Goal: Find specific page/section: Find specific page/section

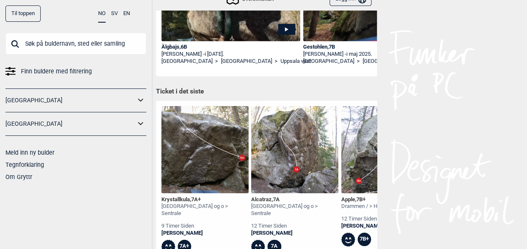
scroll to position [228, 0]
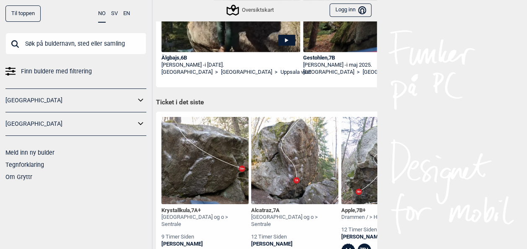
click at [84, 95] on link "[GEOGRAPHIC_DATA]" at bounding box center [70, 100] width 130 height 12
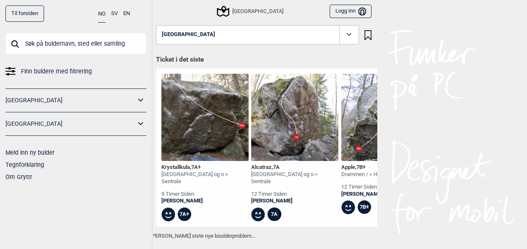
click at [141, 101] on icon at bounding box center [140, 100] width 5 height 3
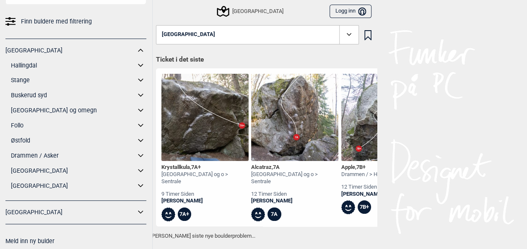
scroll to position [50, 0]
click at [56, 176] on link "[GEOGRAPHIC_DATA]" at bounding box center [73, 170] width 125 height 12
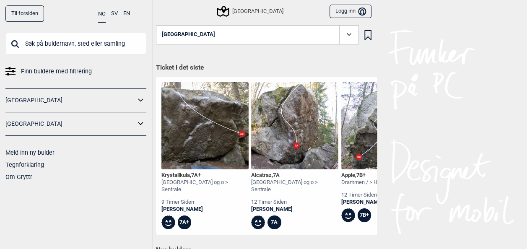
click at [78, 106] on div "[GEOGRAPHIC_DATA]" at bounding box center [75, 100] width 141 height 24
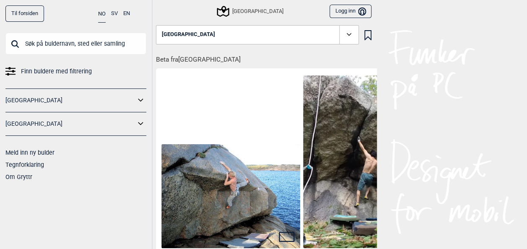
click at [138, 100] on icon at bounding box center [140, 100] width 11 height 12
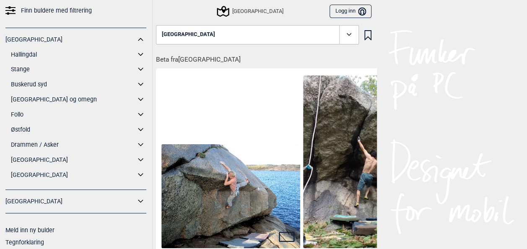
scroll to position [79, 0]
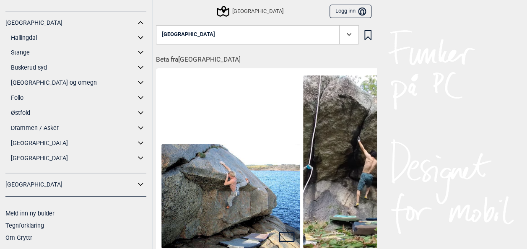
click at [55, 144] on link "[GEOGRAPHIC_DATA]" at bounding box center [73, 143] width 125 height 12
click at [135, 143] on icon at bounding box center [140, 143] width 11 height 12
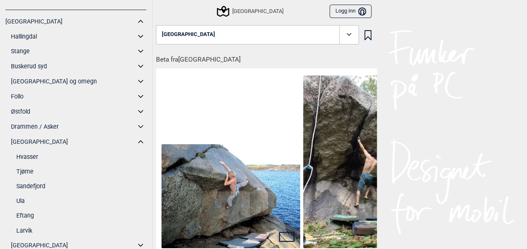
scroll to position [91, 0]
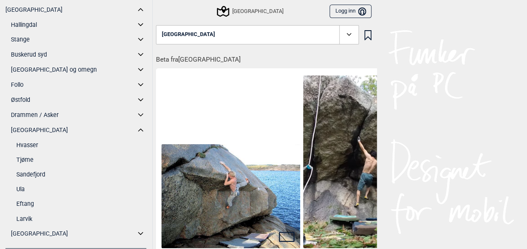
click at [60, 176] on link "Sandefjord" at bounding box center [81, 175] width 130 height 12
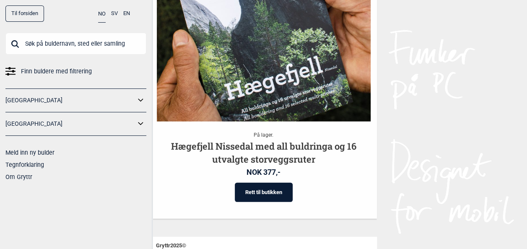
scroll to position [1064, 0]
